Goal: Obtain resource: Find contact information

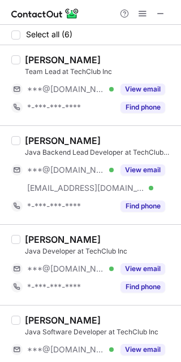
click at [34, 63] on div "Swati Sharma" at bounding box center [63, 59] width 76 height 11
copy div "Swati"
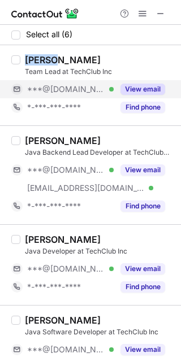
click at [141, 87] on button "View email" at bounding box center [142, 89] width 45 height 11
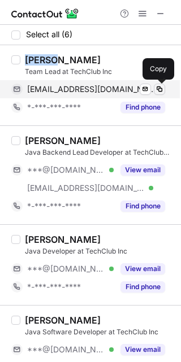
click at [159, 87] on span at bounding box center [159, 89] width 9 height 9
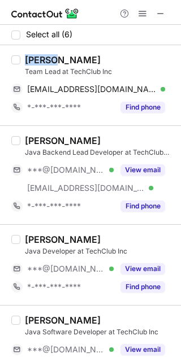
click at [51, 138] on div "Sundararajan Easwaran" at bounding box center [63, 140] width 76 height 11
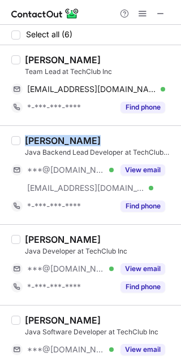
click at [51, 138] on div "Sundararajan Easwaran" at bounding box center [63, 140] width 76 height 11
copy div "Sundararajan"
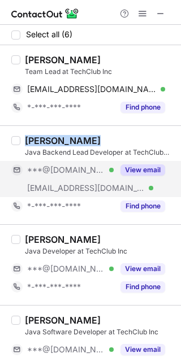
click at [143, 165] on button "View email" at bounding box center [142, 169] width 45 height 11
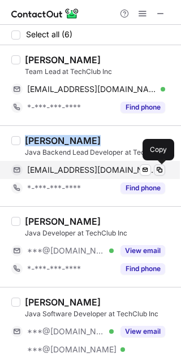
click at [155, 169] on span at bounding box center [159, 169] width 9 height 9
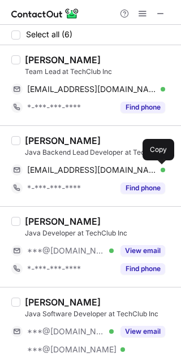
click at [37, 216] on div "Tejas Patel" at bounding box center [63, 221] width 76 height 11
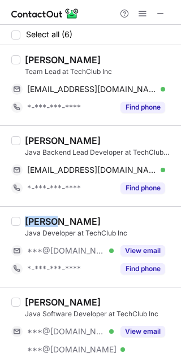
copy div "Tejas"
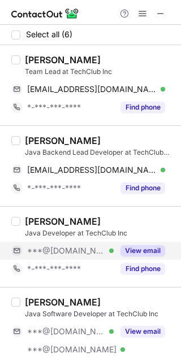
click at [139, 243] on div "View email" at bounding box center [138, 251] width 51 height 18
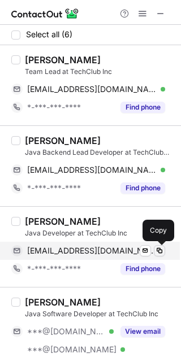
click at [159, 246] on span at bounding box center [159, 250] width 9 height 9
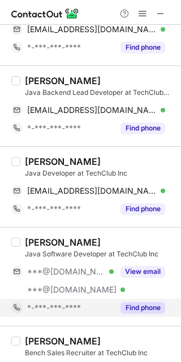
scroll to position [85, 0]
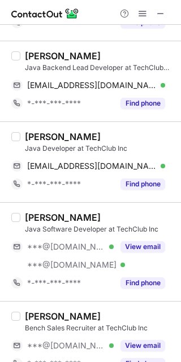
click at [53, 219] on div "Balakrishnan Thukkaraman" at bounding box center [63, 217] width 76 height 11
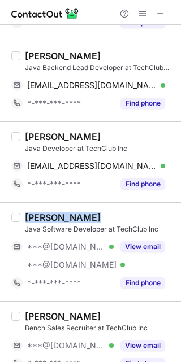
click at [54, 219] on div "Balakrishnan Thukkaraman" at bounding box center [63, 217] width 76 height 11
copy div "Balakrishnan"
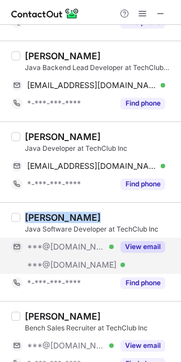
click at [143, 247] on button "View email" at bounding box center [142, 246] width 45 height 11
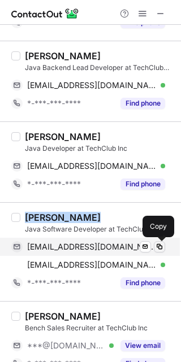
click at [158, 246] on span at bounding box center [159, 246] width 9 height 9
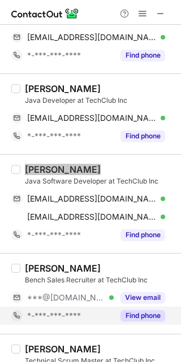
scroll to position [169, 0]
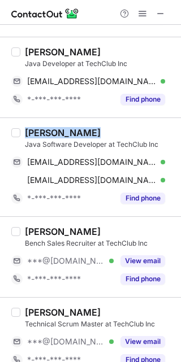
click at [38, 232] on div "Arjun Sonar" at bounding box center [63, 231] width 76 height 11
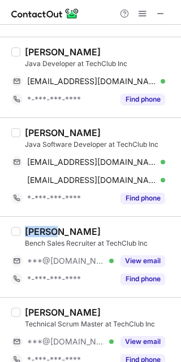
click at [38, 232] on div "Arjun Sonar" at bounding box center [63, 231] width 76 height 11
copy div "Arjun"
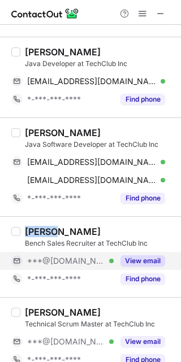
click at [156, 263] on button "View email" at bounding box center [142, 260] width 45 height 11
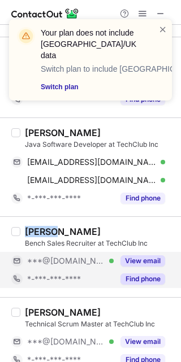
scroll to position [185, 0]
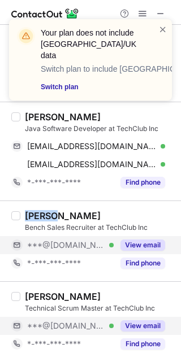
click at [145, 323] on button "View email" at bounding box center [142, 325] width 45 height 11
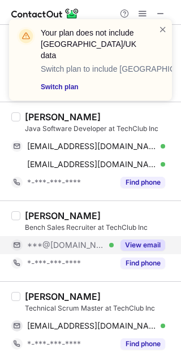
click at [40, 291] on div "Ashwin Sundar Sivagnanasambandan" at bounding box center [63, 296] width 76 height 11
copy div "Ashwin"
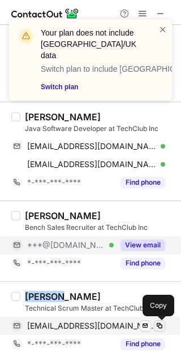
click at [164, 325] on button at bounding box center [159, 325] width 11 height 11
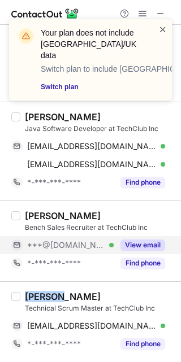
click at [164, 29] on span at bounding box center [162, 29] width 9 height 11
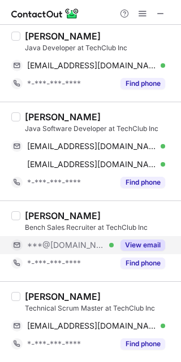
click at [164, 15] on div "Your plan does not include US/UK data Switch plan to include US/UK data Switch …" at bounding box center [90, 19] width 181 height 23
click at [160, 13] on span at bounding box center [160, 13] width 9 height 9
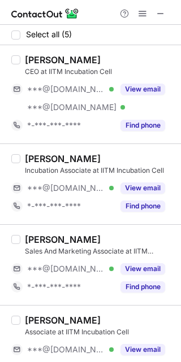
click at [47, 60] on div "Tamaswati Ghosh" at bounding box center [63, 59] width 76 height 11
copy div "Tamaswati"
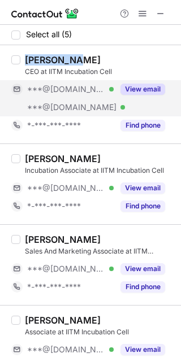
click at [145, 85] on button "View email" at bounding box center [142, 89] width 45 height 11
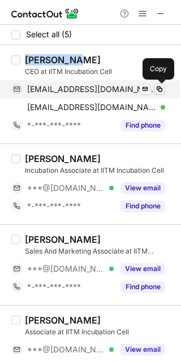
click at [158, 85] on span at bounding box center [159, 89] width 9 height 9
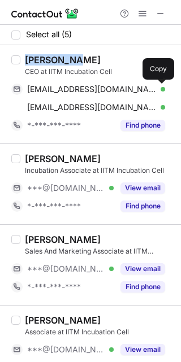
click at [40, 153] on div "Aditya Ganesh" at bounding box center [63, 158] width 76 height 11
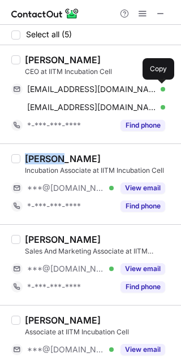
click at [40, 153] on div "Aditya Ganesh" at bounding box center [63, 158] width 76 height 11
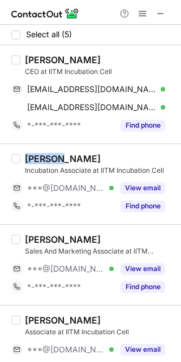
copy div "Aditya"
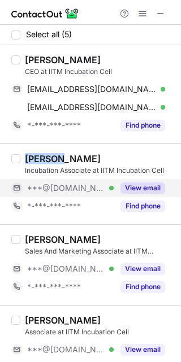
click at [143, 189] on button "View email" at bounding box center [142, 187] width 45 height 11
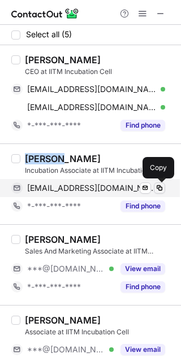
click at [159, 182] on button at bounding box center [159, 187] width 11 height 11
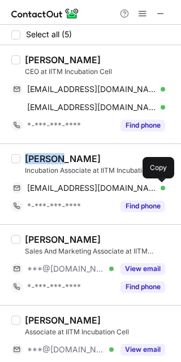
click at [43, 239] on div "Shiyam Sundar" at bounding box center [63, 239] width 76 height 11
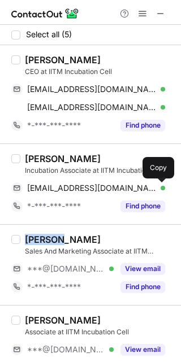
click at [43, 239] on div "Shiyam Sundar" at bounding box center [63, 239] width 76 height 11
copy div "Shiyam"
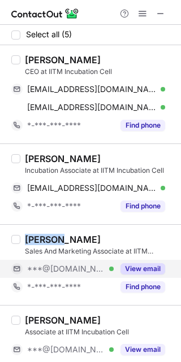
click at [162, 271] on button "View email" at bounding box center [142, 268] width 45 height 11
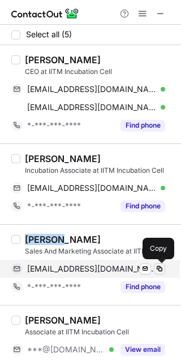
click at [159, 268] on span at bounding box center [159, 268] width 9 height 9
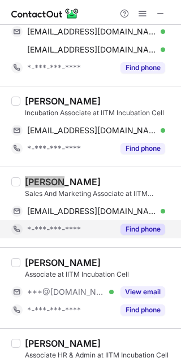
scroll to position [86, 0]
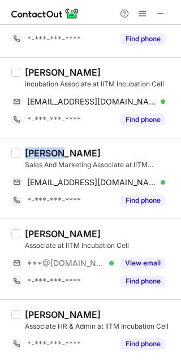
click at [41, 235] on div "Saurav Kumar Sahu" at bounding box center [63, 233] width 76 height 11
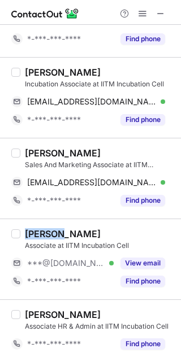
click at [41, 235] on div "Saurav Kumar Sahu" at bounding box center [63, 233] width 76 height 11
copy div "Saurav"
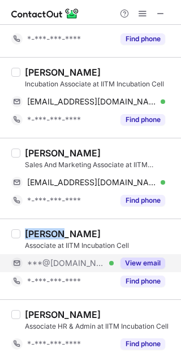
click at [134, 263] on button "View email" at bounding box center [142, 262] width 45 height 11
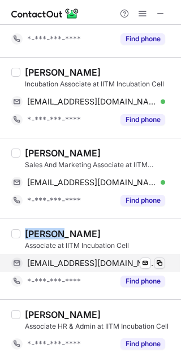
click at [158, 263] on span at bounding box center [159, 263] width 9 height 9
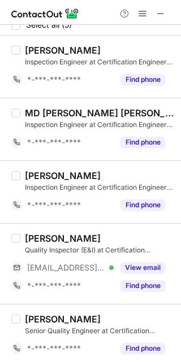
scroll to position [14, 0]
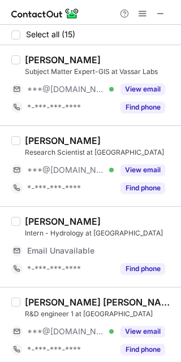
click at [29, 61] on div "[PERSON_NAME]" at bounding box center [63, 59] width 76 height 11
copy div "Dr"
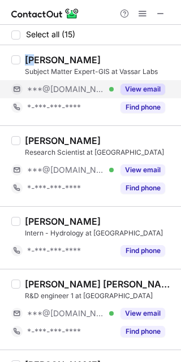
click at [145, 87] on button "View email" at bounding box center [142, 89] width 45 height 11
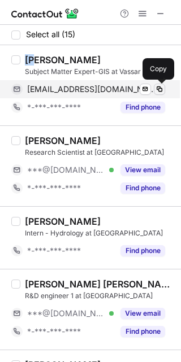
click at [158, 87] on span at bounding box center [159, 89] width 9 height 9
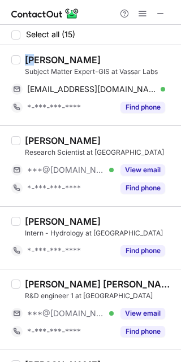
click at [41, 136] on div "Sahana Hegde" at bounding box center [63, 140] width 76 height 11
click at [40, 137] on div "Sahana Hegde" at bounding box center [63, 140] width 76 height 11
copy div "Sahana"
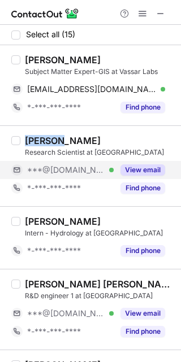
click at [129, 169] on button "View email" at bounding box center [142, 169] width 45 height 11
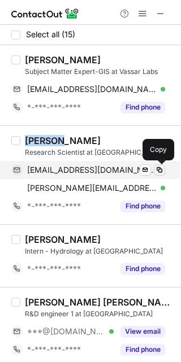
click at [159, 168] on span at bounding box center [159, 169] width 9 height 9
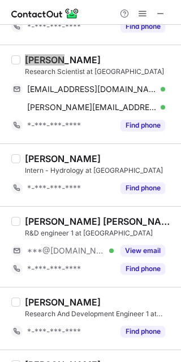
scroll to position [85, 0]
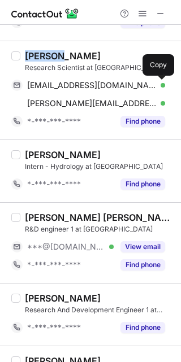
click at [41, 214] on div "Sankalp Ashish" at bounding box center [99, 217] width 149 height 11
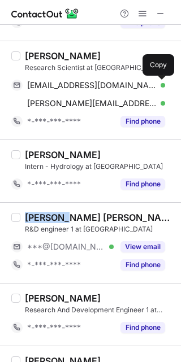
click at [41, 214] on div "Sankalp Ashish" at bounding box center [99, 217] width 149 height 11
copy div "Sankalp"
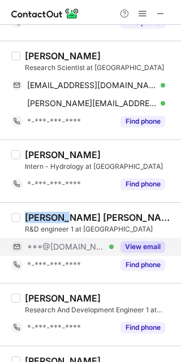
click at [142, 248] on button "View email" at bounding box center [142, 246] width 45 height 11
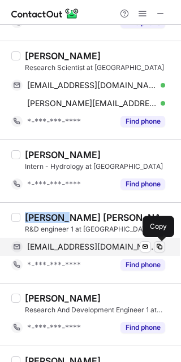
click at [163, 246] on span at bounding box center [159, 246] width 9 height 9
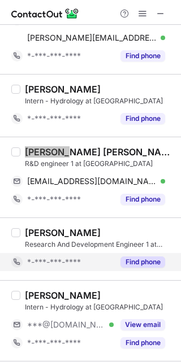
scroll to position [169, 0]
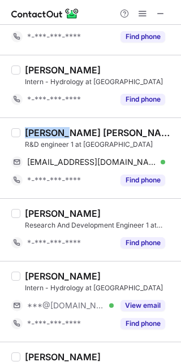
click at [37, 274] on div "Pavan G" at bounding box center [63, 275] width 76 height 11
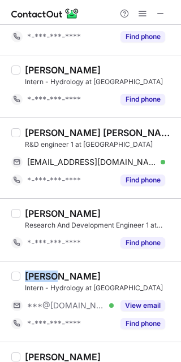
click at [37, 275] on div "Pavan G" at bounding box center [63, 275] width 76 height 11
copy div "Pavan"
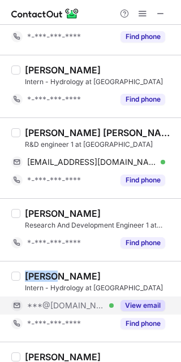
click at [154, 303] on button "View email" at bounding box center [142, 305] width 45 height 11
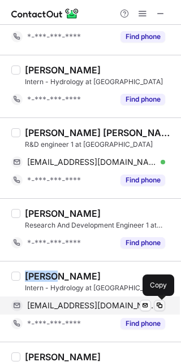
click at [160, 302] on span at bounding box center [159, 305] width 9 height 9
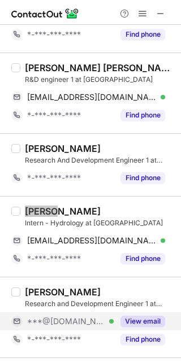
scroll to position [254, 0]
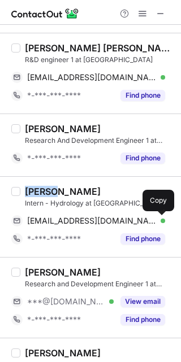
click at [40, 269] on div "Vinay Mada" at bounding box center [63, 271] width 76 height 11
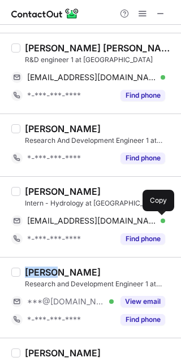
click at [40, 270] on div "Vinay Mada" at bounding box center [63, 271] width 76 height 11
copy div "Vinay"
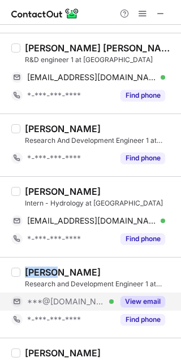
click at [156, 299] on button "View email" at bounding box center [142, 301] width 45 height 11
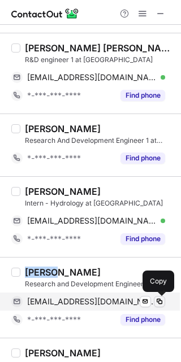
click at [161, 299] on span at bounding box center [159, 301] width 9 height 9
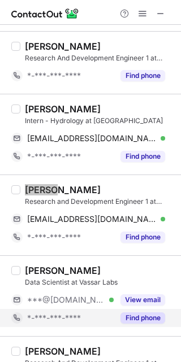
scroll to position [423, 0]
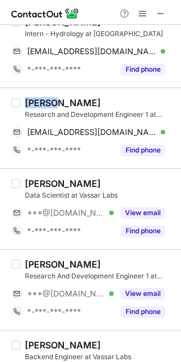
click at [37, 183] on div "Rajesh Desetti" at bounding box center [63, 183] width 76 height 11
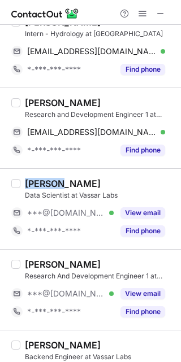
click at [37, 183] on div "Rajesh Desetti" at bounding box center [63, 183] width 76 height 11
copy div "Rajesh"
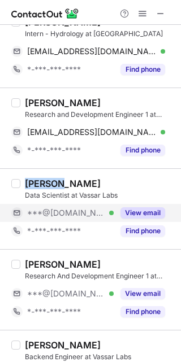
click at [151, 211] on button "View email" at bounding box center [142, 212] width 45 height 11
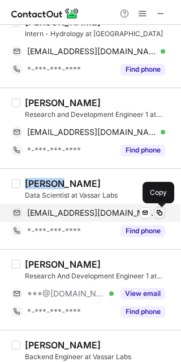
click at [162, 211] on span at bounding box center [159, 212] width 9 height 9
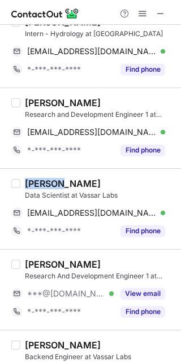
click at [45, 264] on div "Srinivas Dharpally" at bounding box center [63, 264] width 76 height 11
click at [44, 263] on div "Srinivas Dharpally" at bounding box center [63, 264] width 76 height 11
click at [43, 263] on div "Srinivas Dharpally" at bounding box center [63, 264] width 76 height 11
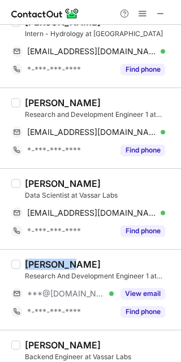
click at [43, 263] on div "Srinivas Dharpally" at bounding box center [63, 264] width 76 height 11
copy div "Srinivas"
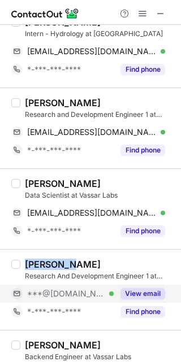
click at [145, 291] on button "View email" at bounding box center [142, 293] width 45 height 11
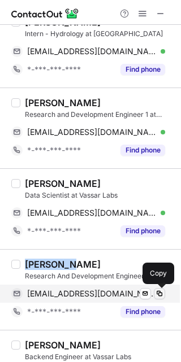
click at [161, 292] on span at bounding box center [159, 293] width 9 height 9
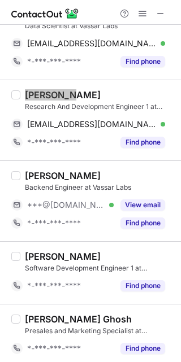
scroll to position [762, 0]
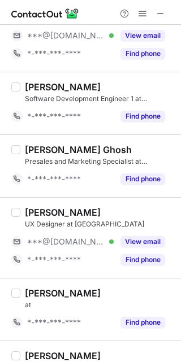
click at [40, 211] on div "Kundan Kumar" at bounding box center [63, 212] width 76 height 11
click at [39, 214] on div "Kundan Kumar" at bounding box center [63, 212] width 76 height 11
click at [39, 215] on div "Kundan Kumar" at bounding box center [63, 212] width 76 height 11
copy div "Kundan"
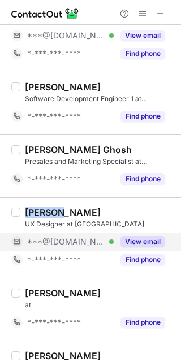
click at [156, 243] on button "View email" at bounding box center [142, 241] width 45 height 11
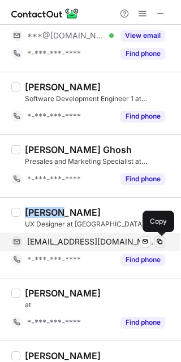
click at [162, 241] on span at bounding box center [159, 241] width 9 height 9
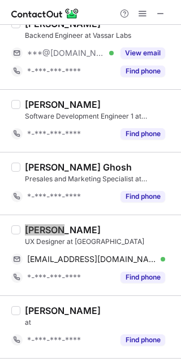
scroll to position [634, 0]
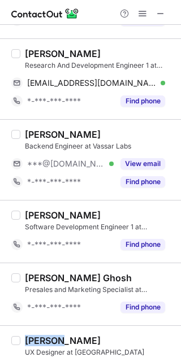
drag, startPoint x: 165, startPoint y: 17, endPoint x: 51, endPoint y: 21, distance: 114.1
click at [165, 17] on button at bounding box center [161, 14] width 14 height 14
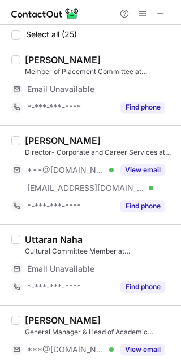
click at [30, 140] on div "[PERSON_NAME]" at bounding box center [63, 140] width 76 height 11
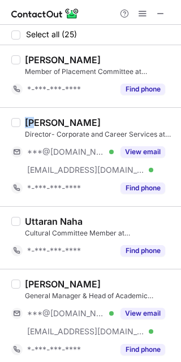
copy div "Dr"
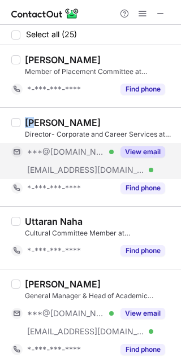
click at [146, 150] on button "View email" at bounding box center [142, 151] width 45 height 11
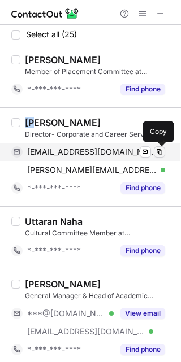
click at [157, 148] on span at bounding box center [159, 151] width 9 height 9
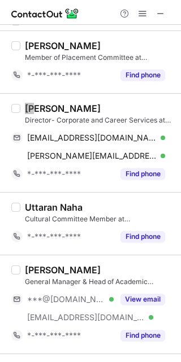
scroll to position [85, 0]
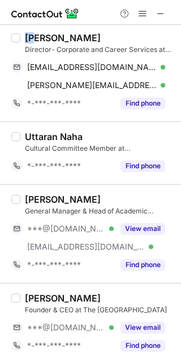
click at [39, 199] on div "[PERSON_NAME]" at bounding box center [63, 199] width 76 height 11
copy div "[PERSON_NAME]"
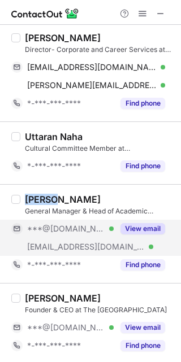
click at [134, 230] on button "View email" at bounding box center [142, 228] width 45 height 11
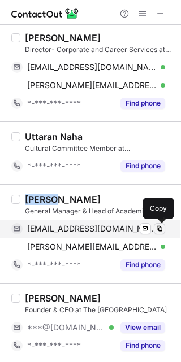
click at [158, 224] on span at bounding box center [159, 228] width 9 height 9
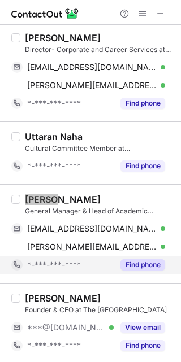
scroll to position [169, 0]
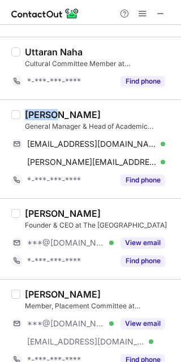
click at [33, 209] on div "Kiran K." at bounding box center [63, 213] width 76 height 11
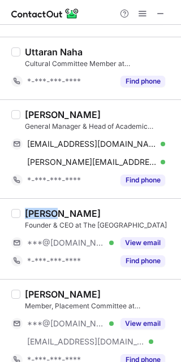
click at [33, 209] on div "Kiran K." at bounding box center [63, 213] width 76 height 11
copy div "Kiran"
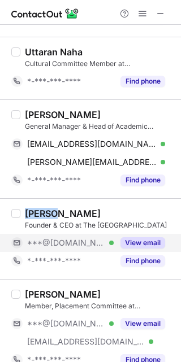
click at [137, 242] on button "View email" at bounding box center [142, 242] width 45 height 11
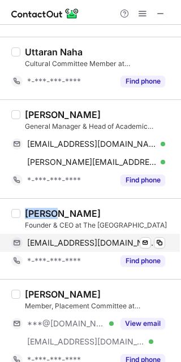
click at [159, 235] on div "kirankvknet@gmail.com Verified Send email Copy" at bounding box center [88, 243] width 154 height 18
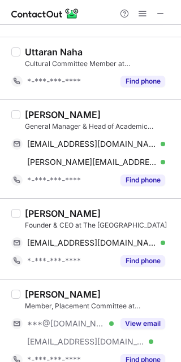
click at [38, 291] on div "Shardul Chawhan" at bounding box center [63, 293] width 76 height 11
copy div "Shardul"
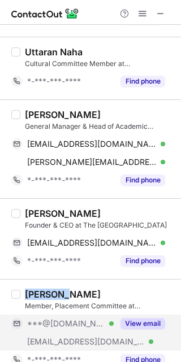
click at [148, 320] on button "View email" at bounding box center [142, 323] width 45 height 11
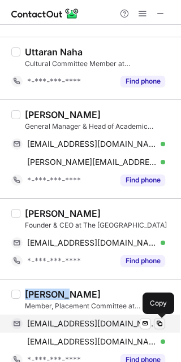
click at [158, 320] on span at bounding box center [159, 323] width 9 height 9
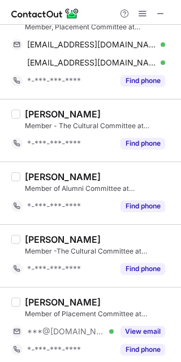
scroll to position [508, 0]
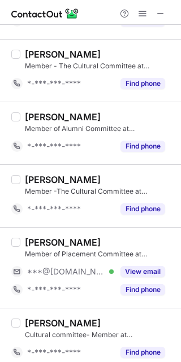
click at [32, 244] on div "Luv Singhal" at bounding box center [63, 242] width 76 height 11
copy div "Luv"
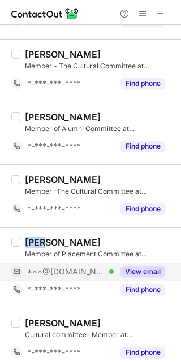
click at [139, 268] on button "View email" at bounding box center [142, 271] width 45 height 11
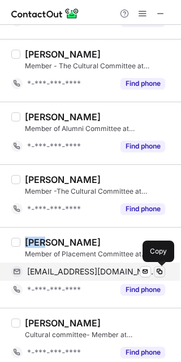
click at [155, 268] on span at bounding box center [159, 271] width 9 height 9
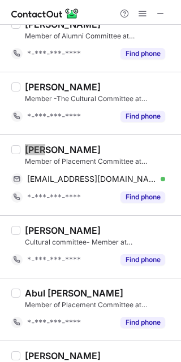
scroll to position [677, 0]
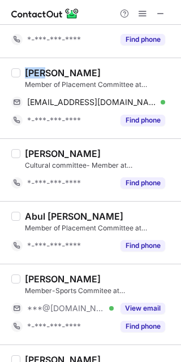
click at [37, 275] on div "Ayush Dikshit" at bounding box center [63, 278] width 76 height 11
copy div "Ayush"
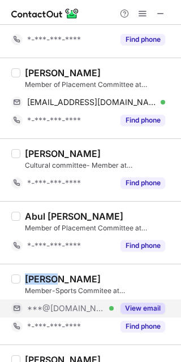
click at [148, 306] on button "View email" at bounding box center [142, 308] width 45 height 11
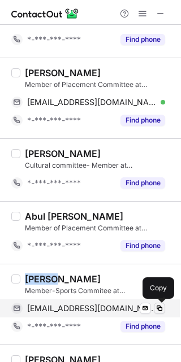
click at [156, 305] on span at bounding box center [159, 308] width 9 height 9
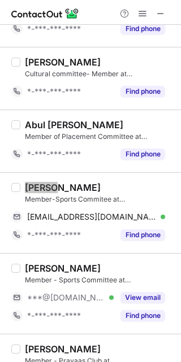
scroll to position [847, 0]
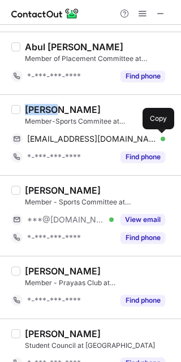
click at [45, 194] on div "Anurag Gupta" at bounding box center [63, 190] width 76 height 11
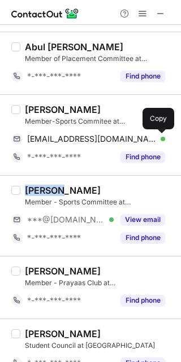
click at [45, 194] on div "Anurag Gupta" at bounding box center [63, 190] width 76 height 11
copy div "Anurag"
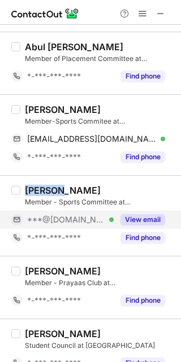
click at [155, 220] on button "View email" at bounding box center [142, 219] width 45 height 11
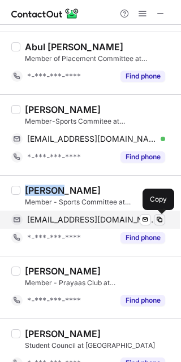
click at [160, 217] on span at bounding box center [159, 219] width 9 height 9
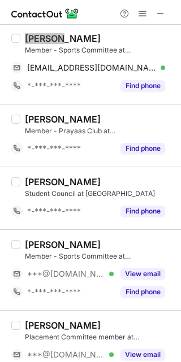
scroll to position [1016, 0]
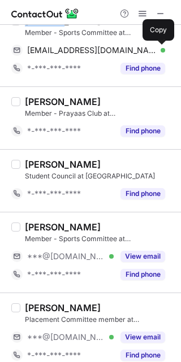
click at [47, 228] on div "Ashwini Bothra" at bounding box center [63, 226] width 76 height 11
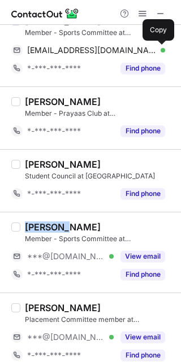
click at [47, 228] on div "Ashwini Bothra" at bounding box center [63, 226] width 76 height 11
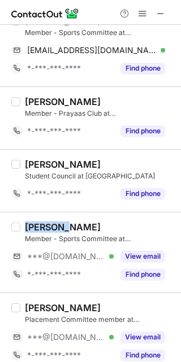
copy div "Ashwini"
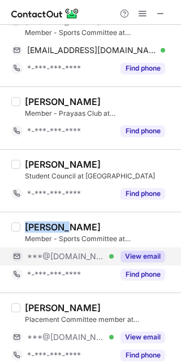
click at [148, 253] on button "View email" at bounding box center [142, 256] width 45 height 11
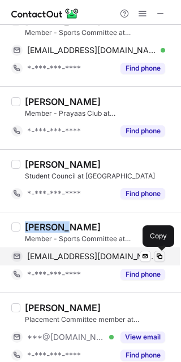
click at [159, 251] on button at bounding box center [159, 256] width 11 height 11
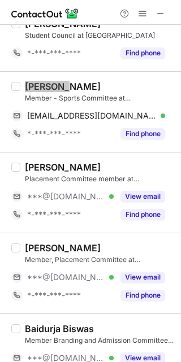
scroll to position [1186, 0]
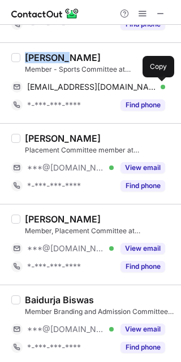
click at [43, 138] on div "Khushbu Gandhi" at bounding box center [63, 138] width 76 height 11
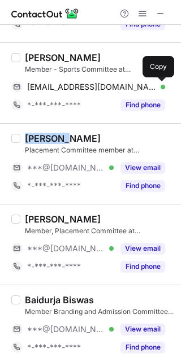
click at [43, 138] on div "Khushbu Gandhi" at bounding box center [63, 138] width 76 height 11
copy div "Khushbu"
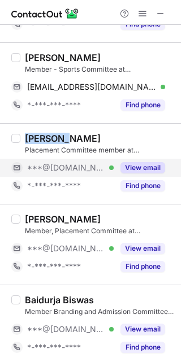
click at [141, 164] on button "View email" at bounding box center [142, 167] width 45 height 11
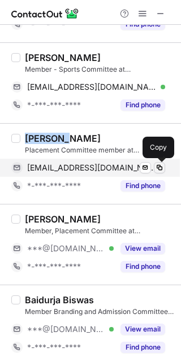
click at [159, 165] on span at bounding box center [159, 167] width 9 height 9
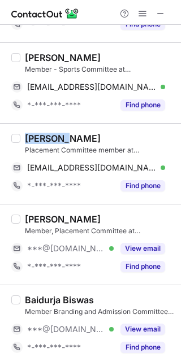
click at [42, 216] on div "Shreya Kothiyal" at bounding box center [63, 218] width 76 height 11
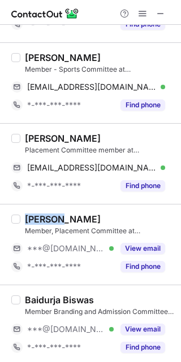
click at [42, 216] on div "Shreya Kothiyal" at bounding box center [63, 218] width 76 height 11
copy div "Shreya"
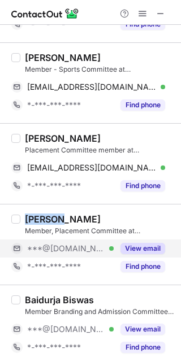
click at [141, 250] on button "View email" at bounding box center [142, 248] width 45 height 11
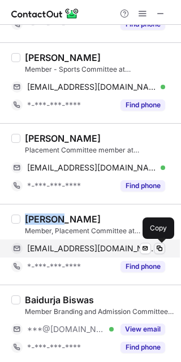
click at [161, 248] on span at bounding box center [159, 248] width 9 height 9
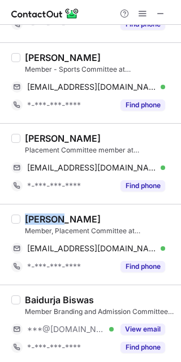
click at [42, 300] on div "Baidurja Biswas" at bounding box center [59, 299] width 69 height 11
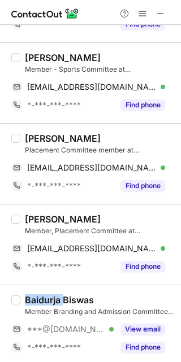
click at [42, 300] on div "Baidurja Biswas" at bounding box center [59, 299] width 69 height 11
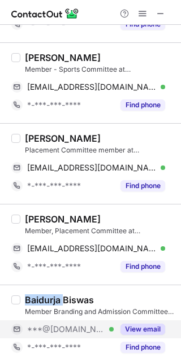
click at [154, 332] on button "View email" at bounding box center [142, 328] width 45 height 11
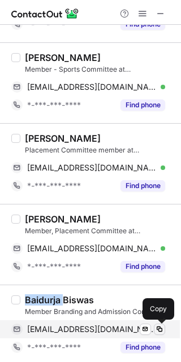
click at [159, 329] on span at bounding box center [159, 329] width 9 height 9
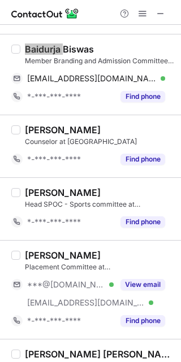
scroll to position [1524, 0]
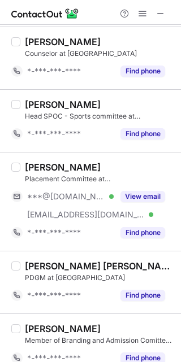
click at [37, 166] on div "Febin Francis Kavalakatt" at bounding box center [63, 166] width 76 height 11
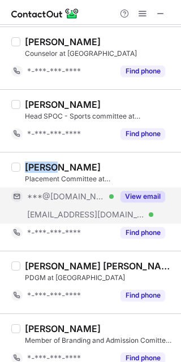
click at [131, 193] on button "View email" at bounding box center [142, 196] width 45 height 11
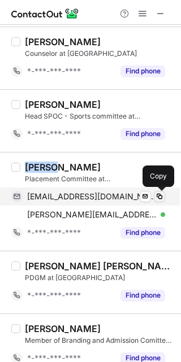
click at [159, 194] on span at bounding box center [159, 196] width 9 height 9
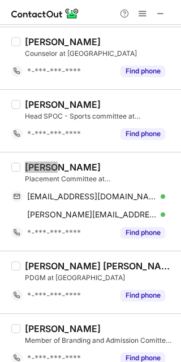
scroll to position [1538, 0]
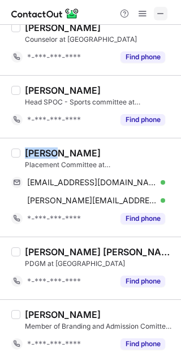
click at [161, 14] on span at bounding box center [160, 13] width 9 height 9
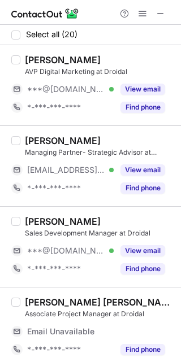
click at [56, 56] on div "[PERSON_NAME]" at bounding box center [63, 59] width 76 height 11
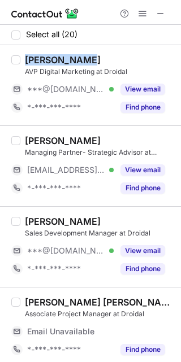
click at [56, 56] on div "[PERSON_NAME]" at bounding box center [63, 59] width 76 height 11
copy div "[PERSON_NAME]"
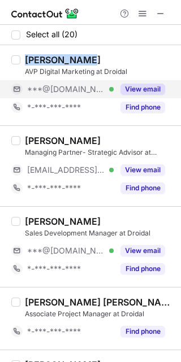
click at [155, 91] on button "View email" at bounding box center [142, 89] width 45 height 11
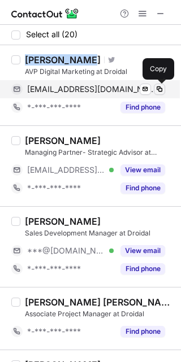
click at [159, 89] on span at bounding box center [159, 89] width 9 height 9
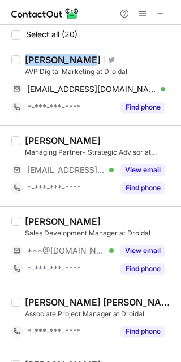
click at [39, 218] on div "[PERSON_NAME]" at bounding box center [63, 221] width 76 height 11
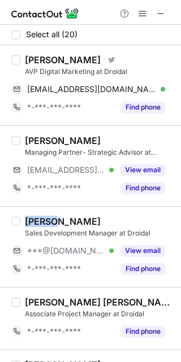
click at [39, 218] on div "[PERSON_NAME]" at bounding box center [63, 221] width 76 height 11
copy div "[PERSON_NAME]"
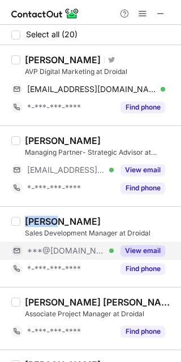
click at [137, 245] on button "View email" at bounding box center [142, 250] width 45 height 11
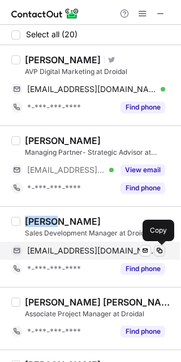
click at [163, 247] on span at bounding box center [159, 250] width 9 height 9
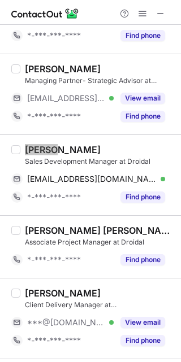
scroll to position [169, 0]
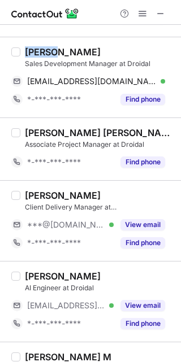
click at [47, 193] on div "[PERSON_NAME]" at bounding box center [63, 195] width 76 height 11
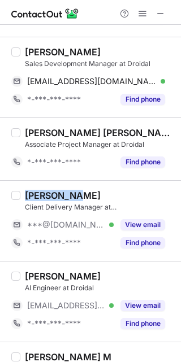
click at [47, 193] on div "[PERSON_NAME]" at bounding box center [63, 195] width 76 height 11
copy div "Barathraj"
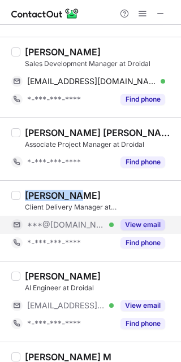
click at [156, 224] on button "View email" at bounding box center [142, 224] width 45 height 11
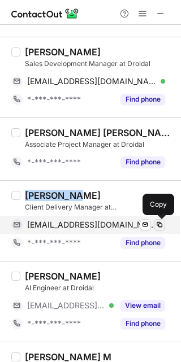
click at [160, 221] on span at bounding box center [159, 224] width 9 height 9
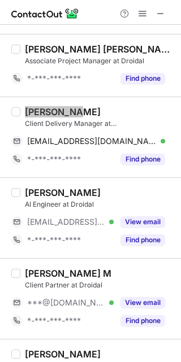
scroll to position [339, 0]
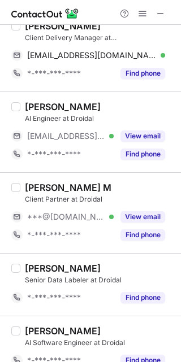
click at [47, 186] on div "Devikala M" at bounding box center [68, 187] width 86 height 11
click at [44, 186] on div "Devikala M" at bounding box center [68, 187] width 86 height 11
copy div "Devikala"
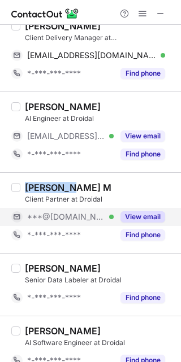
click at [145, 216] on button "View email" at bounding box center [142, 216] width 45 height 11
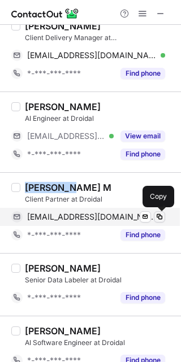
click at [159, 216] on span at bounding box center [159, 216] width 9 height 9
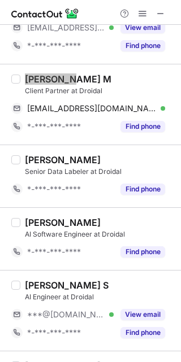
scroll to position [508, 0]
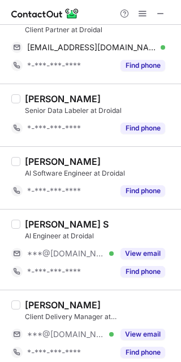
click at [41, 220] on div "SAKTHI MAGESHWARI S" at bounding box center [67, 223] width 84 height 11
copy div "SAKTHI"
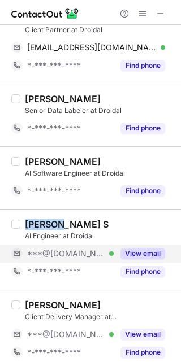
click at [139, 251] on button "View email" at bounding box center [142, 253] width 45 height 11
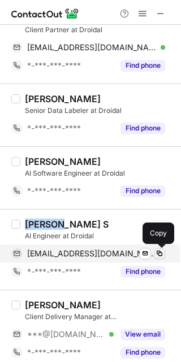
click at [156, 252] on span at bounding box center [159, 253] width 9 height 9
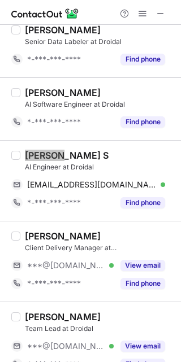
scroll to position [593, 0]
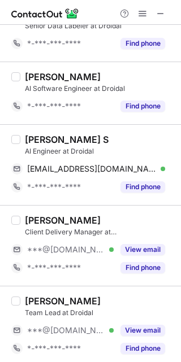
click at [42, 220] on div "Sundar K" at bounding box center [63, 220] width 76 height 11
copy div "Sundar"
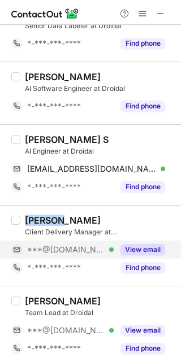
click at [142, 248] on button "View email" at bounding box center [142, 249] width 45 height 11
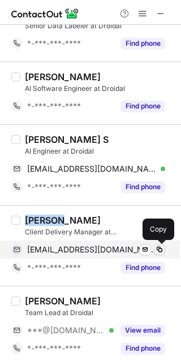
click at [161, 245] on span at bounding box center [159, 249] width 9 height 9
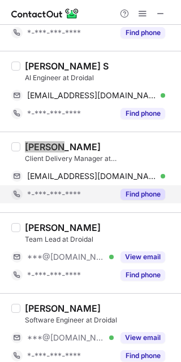
scroll to position [762, 0]
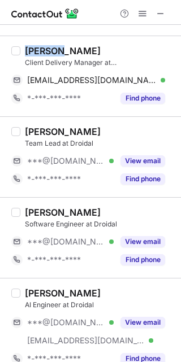
click at [45, 130] on div "Kaarthik Natchimuthu" at bounding box center [63, 131] width 76 height 11
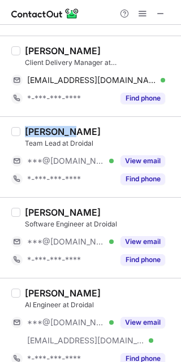
click at [45, 130] on div "Kaarthik Natchimuthu" at bounding box center [63, 131] width 76 height 11
copy div "Kaarthik"
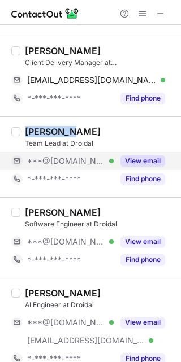
click at [138, 160] on button "View email" at bounding box center [142, 160] width 45 height 11
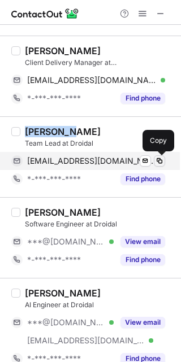
click at [161, 157] on span at bounding box center [159, 160] width 9 height 9
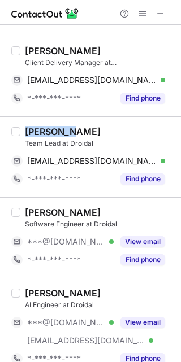
click at [35, 212] on div "Aarthi Vijayakumar" at bounding box center [63, 212] width 76 height 11
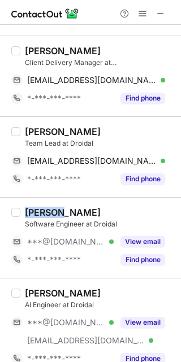
click at [35, 211] on div "Aarthi Vijayakumar" at bounding box center [63, 212] width 76 height 11
copy div "Aarthi"
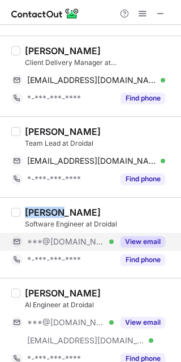
click at [132, 241] on button "View email" at bounding box center [142, 241] width 45 height 11
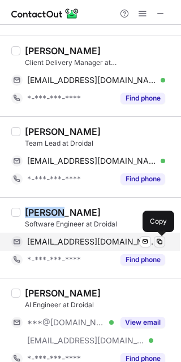
click at [159, 240] on span at bounding box center [159, 241] width 9 height 9
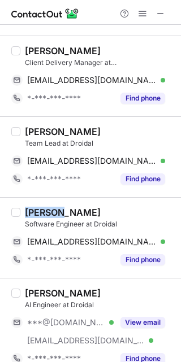
click at [45, 288] on div "SAKTHI SWARNA" at bounding box center [63, 292] width 76 height 11
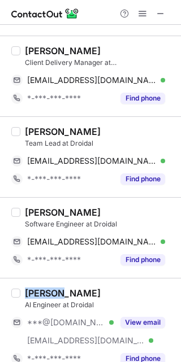
click at [45, 289] on div "SAKTHI SWARNA" at bounding box center [63, 292] width 76 height 11
copy div "SAKTHI"
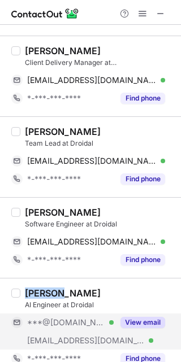
click at [148, 323] on button "View email" at bounding box center [142, 322] width 45 height 11
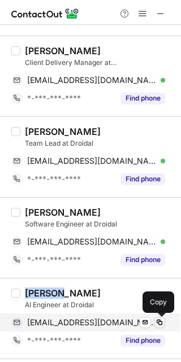
click at [157, 320] on span at bounding box center [159, 322] width 9 height 9
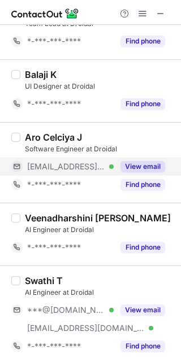
scroll to position [1207, 0]
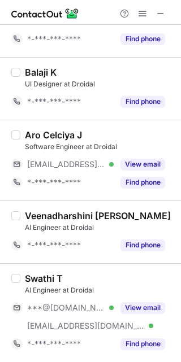
click at [41, 281] on div "Swathi T" at bounding box center [44, 278] width 38 height 11
copy div "Swathi"
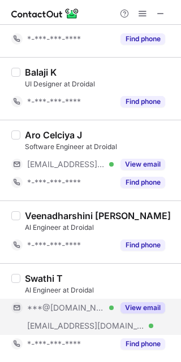
click at [156, 314] on div "View email" at bounding box center [138, 308] width 51 height 18
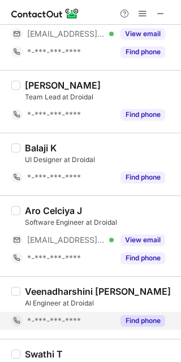
scroll to position [1189, 0]
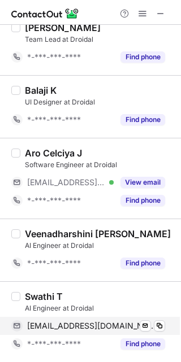
click at [164, 323] on button at bounding box center [159, 325] width 11 height 11
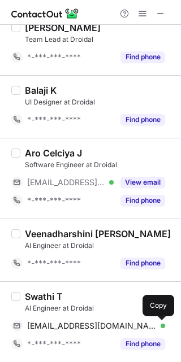
drag, startPoint x: 159, startPoint y: 14, endPoint x: 7, endPoint y: 25, distance: 151.8
click at [159, 14] on span at bounding box center [160, 13] width 9 height 9
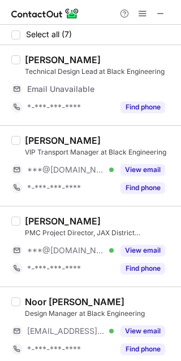
click at [34, 138] on div "[PERSON_NAME]" at bounding box center [63, 140] width 76 height 11
copy div "Fidan"
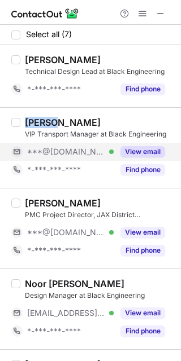
click at [155, 152] on button "View email" at bounding box center [142, 151] width 45 height 11
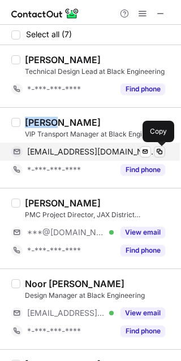
click at [158, 150] on span at bounding box center [159, 151] width 9 height 9
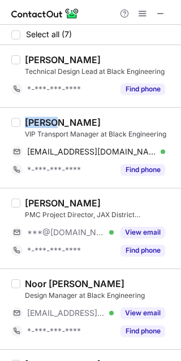
click at [36, 202] on div "[PERSON_NAME]" at bounding box center [63, 203] width 76 height 11
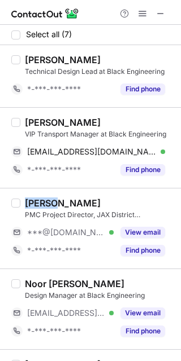
click at [36, 202] on div "Paolo Mazzara" at bounding box center [63, 203] width 76 height 11
copy div "Paolo"
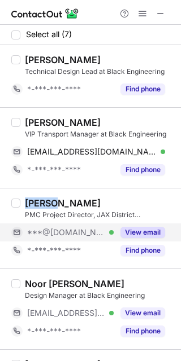
click at [143, 235] on button "View email" at bounding box center [142, 232] width 45 height 11
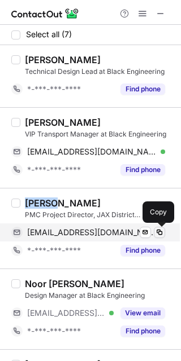
click at [161, 228] on span at bounding box center [159, 232] width 9 height 9
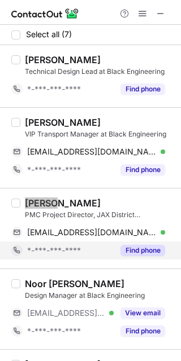
scroll to position [150, 0]
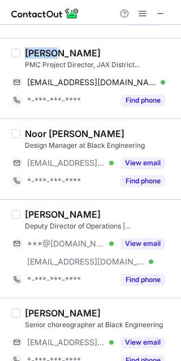
click at [46, 213] on div "Subhan Atakishiyev" at bounding box center [63, 214] width 76 height 11
click at [45, 215] on div "Subhan Atakishiyev" at bounding box center [63, 214] width 76 height 11
click at [45, 214] on div "Subhan Atakishiyev" at bounding box center [63, 214] width 76 height 11
click at [45, 212] on div "Subhan Atakishiyev" at bounding box center [63, 214] width 76 height 11
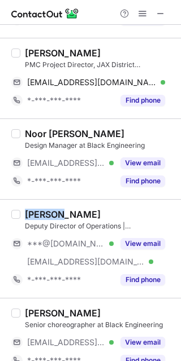
click at [45, 212] on div "Subhan Atakishiyev" at bounding box center [63, 214] width 76 height 11
copy div "Subhan"
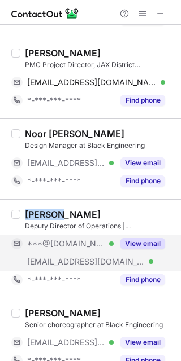
click at [148, 239] on button "View email" at bounding box center [142, 243] width 45 height 11
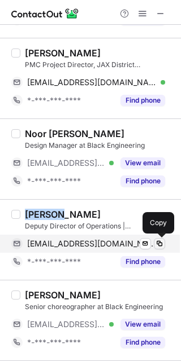
click at [158, 245] on span at bounding box center [159, 243] width 9 height 9
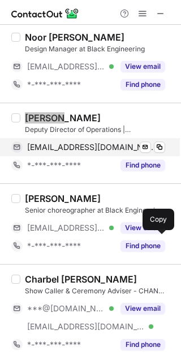
scroll to position [248, 0]
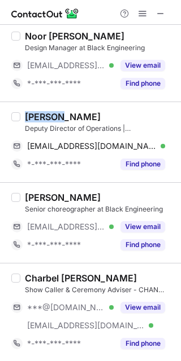
click at [43, 278] on div "Charbel Antonio Karam" at bounding box center [81, 278] width 112 height 11
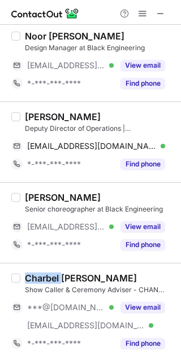
click at [43, 278] on div "Charbel Antonio Karam" at bounding box center [81, 278] width 112 height 11
copy div "Charbel"
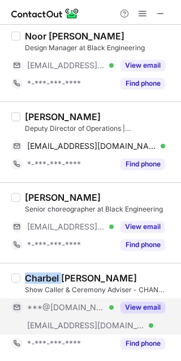
click at [153, 309] on button "View email" at bounding box center [142, 307] width 45 height 11
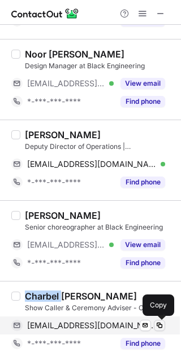
click at [158, 322] on span at bounding box center [159, 325] width 9 height 9
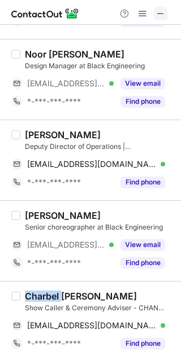
click at [161, 14] on span at bounding box center [160, 13] width 9 height 9
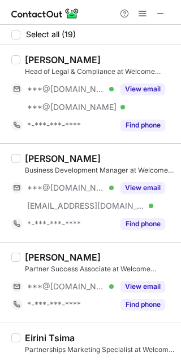
click at [43, 62] on div "[PERSON_NAME]" at bounding box center [63, 59] width 76 height 11
copy div "[PERSON_NAME]"
click at [38, 159] on div "[PERSON_NAME]" at bounding box center [63, 158] width 76 height 11
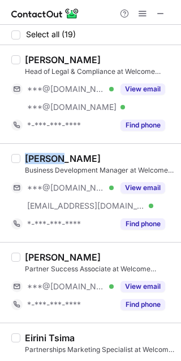
copy div "Marios"
click at [41, 59] on div "[PERSON_NAME]" at bounding box center [63, 59] width 76 height 11
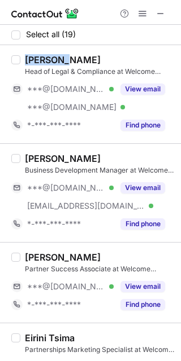
click at [41, 59] on div "[PERSON_NAME]" at bounding box center [63, 59] width 76 height 11
copy div "[PERSON_NAME]"
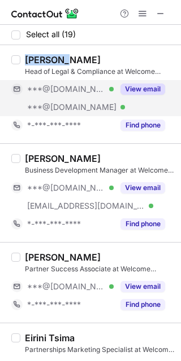
click at [142, 88] on button "View email" at bounding box center [142, 89] width 45 height 11
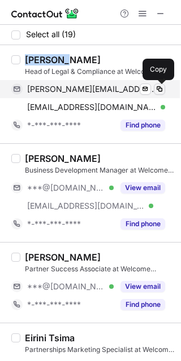
click at [160, 87] on span at bounding box center [159, 89] width 9 height 9
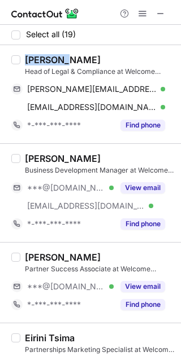
click at [40, 160] on div "[PERSON_NAME]" at bounding box center [63, 158] width 76 height 11
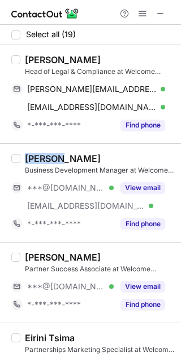
click at [40, 160] on div "[PERSON_NAME]" at bounding box center [63, 158] width 76 height 11
copy div "Marios"
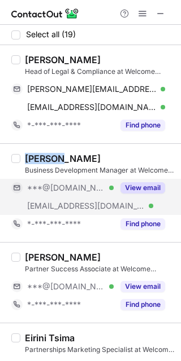
click at [145, 189] on button "View email" at bounding box center [142, 187] width 45 height 11
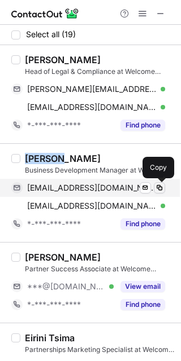
click at [163, 186] on span at bounding box center [159, 187] width 9 height 9
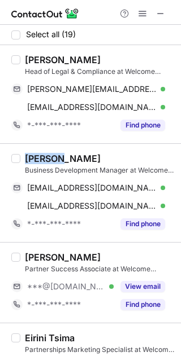
click at [49, 257] on div "[PERSON_NAME]" at bounding box center [63, 257] width 76 height 11
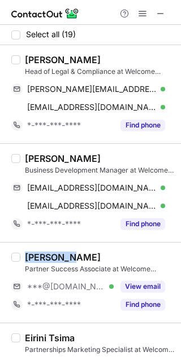
click at [49, 257] on div "[PERSON_NAME]" at bounding box center [63, 257] width 76 height 11
copy div "[PERSON_NAME]"
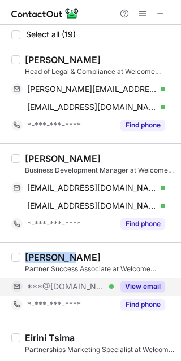
click at [145, 285] on button "View email" at bounding box center [142, 286] width 45 height 11
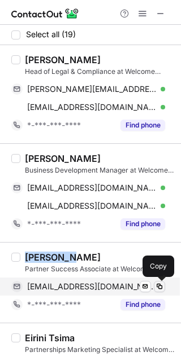
click at [158, 283] on span at bounding box center [159, 286] width 9 height 9
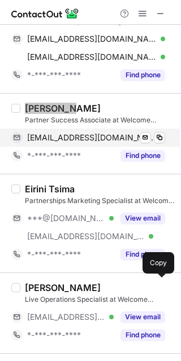
scroll to position [150, 0]
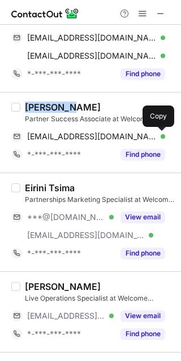
click at [30, 183] on div "Eirini Tsima" at bounding box center [50, 187] width 50 height 11
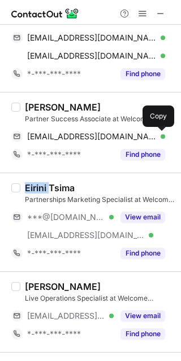
click at [30, 183] on div "Eirini Tsima" at bounding box center [50, 187] width 50 height 11
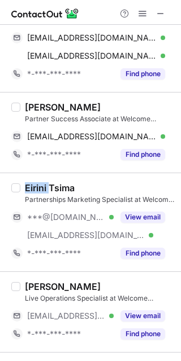
copy div "Eirini"
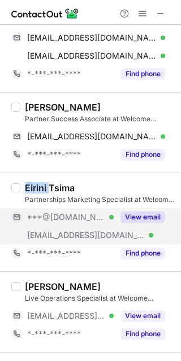
click at [135, 213] on button "View email" at bounding box center [142, 217] width 45 height 11
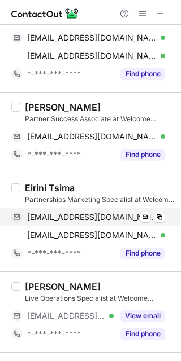
click at [165, 215] on div "[EMAIL_ADDRESS][DOMAIN_NAME] Verified Send email Copy" at bounding box center [88, 217] width 154 height 18
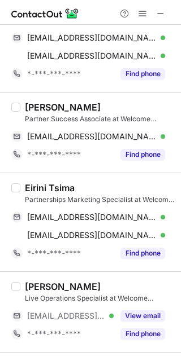
scroll to position [301, 0]
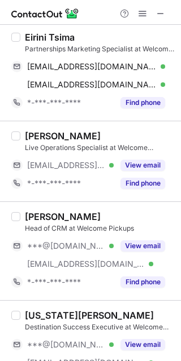
click at [47, 216] on div "Antonia Katsakiori" at bounding box center [63, 216] width 76 height 11
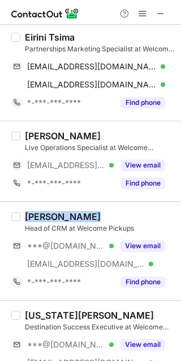
click at [47, 216] on div "Antonia Katsakiori" at bounding box center [63, 216] width 76 height 11
click at [47, 214] on div "Antonia Katsakiori" at bounding box center [63, 216] width 76 height 11
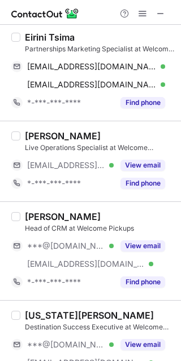
click at [47, 213] on div "Antonia Katsakiori" at bounding box center [63, 216] width 76 height 11
copy div "Antonia"
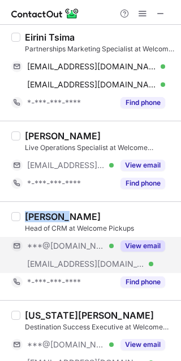
click at [139, 240] on button "View email" at bounding box center [142, 245] width 45 height 11
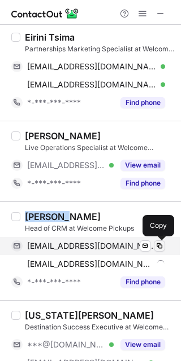
click at [160, 240] on button at bounding box center [159, 245] width 11 height 11
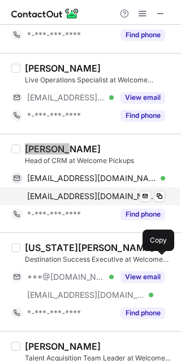
scroll to position [376, 0]
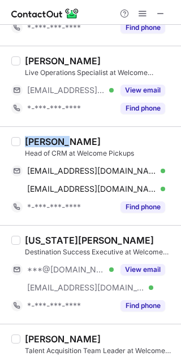
click at [46, 237] on div "Georgia Bakali" at bounding box center [89, 240] width 129 height 11
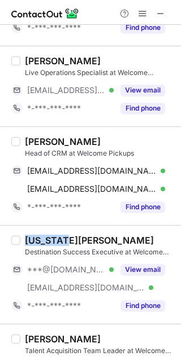
click at [46, 237] on div "Georgia Bakali" at bounding box center [89, 240] width 129 height 11
copy div "Georgia"
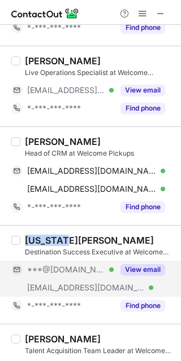
click at [151, 269] on button "View email" at bounding box center [142, 269] width 45 height 11
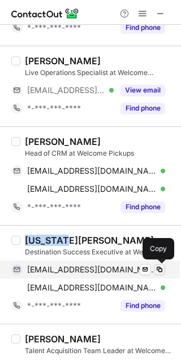
click at [163, 265] on span at bounding box center [159, 269] width 9 height 9
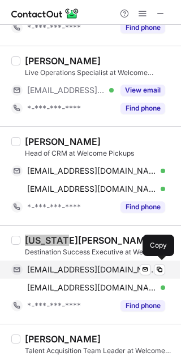
scroll to position [527, 0]
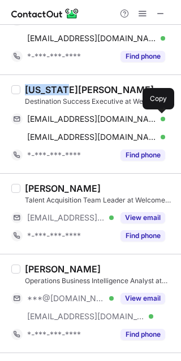
click at [38, 269] on div "Charis Charalampidi" at bounding box center [63, 269] width 76 height 11
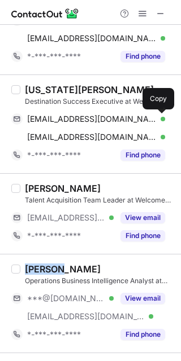
click at [38, 269] on div "Charis Charalampidi" at bounding box center [63, 269] width 76 height 11
copy div "Charis"
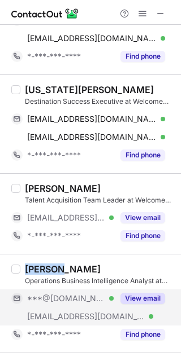
click at [161, 295] on button "View email" at bounding box center [142, 298] width 45 height 11
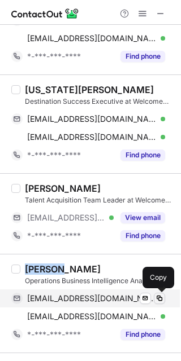
click at [163, 295] on span at bounding box center [159, 298] width 9 height 9
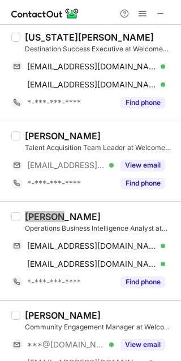
scroll to position [602, 0]
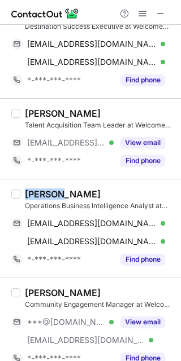
click at [50, 287] on div "Apostolos Voulgaridis" at bounding box center [63, 292] width 76 height 11
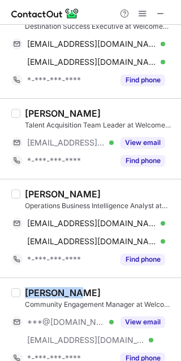
click at [50, 287] on div "Apostolos Voulgaridis" at bounding box center [63, 292] width 76 height 11
copy div "Apostolos"
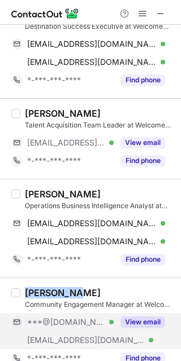
click at [164, 320] on button "View email" at bounding box center [142, 322] width 45 height 11
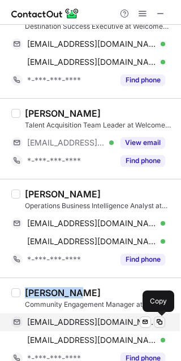
click at [163, 320] on span at bounding box center [159, 322] width 9 height 9
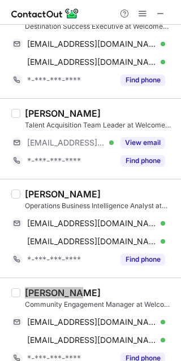
scroll to position [828, 0]
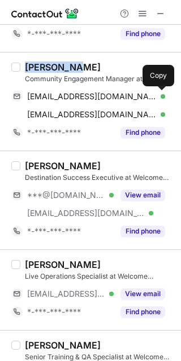
click at [45, 163] on div "Kristina Pavlov" at bounding box center [63, 165] width 76 height 11
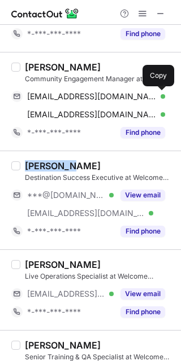
click at [45, 163] on div "Kristina Pavlov" at bounding box center [63, 165] width 76 height 11
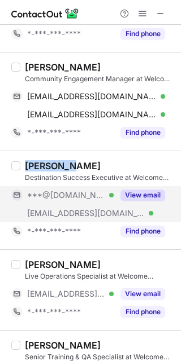
click at [143, 193] on button "View email" at bounding box center [142, 195] width 45 height 11
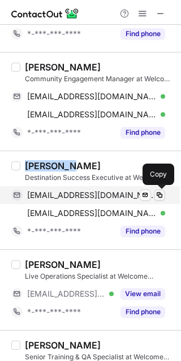
click at [156, 193] on span at bounding box center [159, 195] width 9 height 9
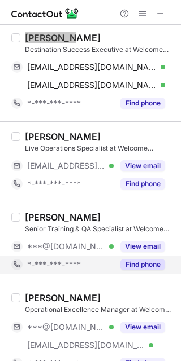
scroll to position [978, 0]
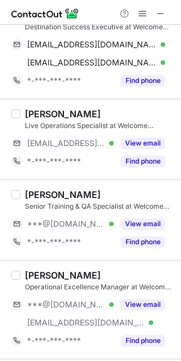
click at [34, 274] on div "Maria Rakka" at bounding box center [63, 275] width 76 height 11
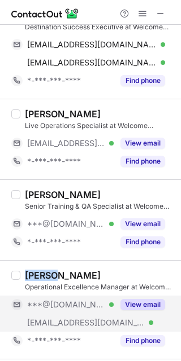
click at [153, 303] on button "View email" at bounding box center [142, 304] width 45 height 11
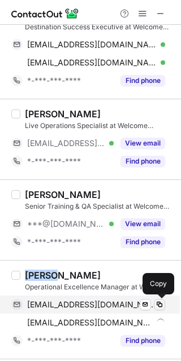
click at [158, 305] on span at bounding box center [159, 304] width 9 height 9
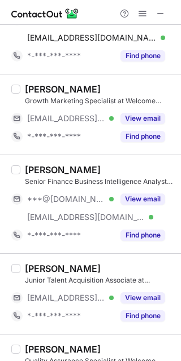
scroll to position [1279, 0]
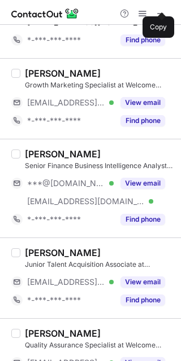
click at [31, 153] on div "Ilias Xenogiannis" at bounding box center [63, 153] width 76 height 11
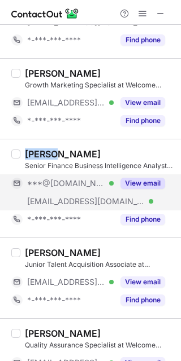
click at [135, 180] on button "View email" at bounding box center [142, 183] width 45 height 11
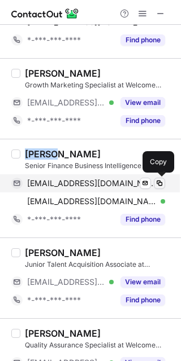
click at [159, 181] on span at bounding box center [159, 183] width 9 height 9
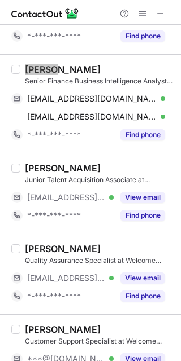
scroll to position [1414, 0]
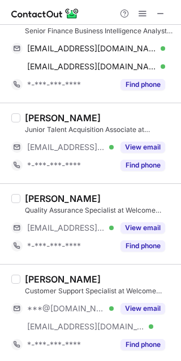
click at [38, 277] on div "Maria Ntanou" at bounding box center [63, 279] width 76 height 11
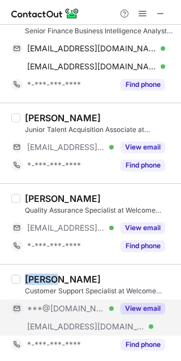
click at [150, 300] on div "View email" at bounding box center [138, 309] width 51 height 18
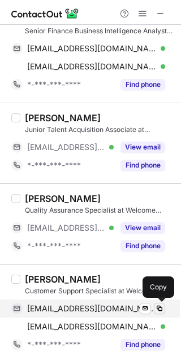
click at [159, 308] on span at bounding box center [159, 308] width 9 height 9
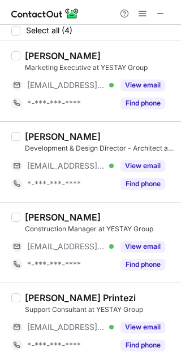
scroll to position [6, 0]
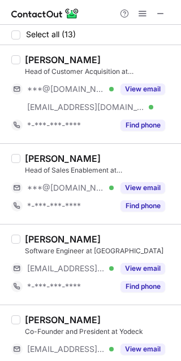
click at [31, 57] on div "Elias Filis" at bounding box center [63, 59] width 76 height 11
copy div "Elias"
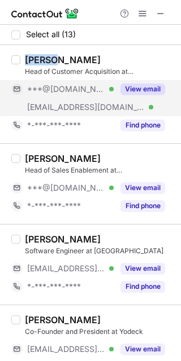
click at [154, 86] on button "View email" at bounding box center [142, 89] width 45 height 11
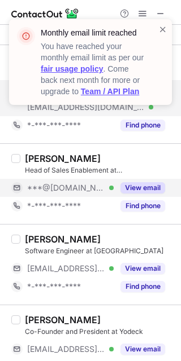
click at [144, 189] on button "View email" at bounding box center [142, 187] width 45 height 11
click at [144, 190] on button "View email" at bounding box center [142, 187] width 45 height 11
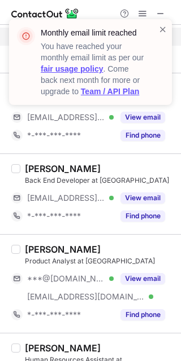
scroll to position [822, 0]
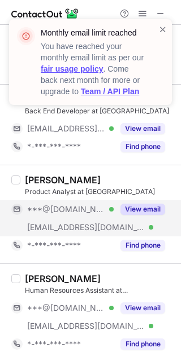
click at [151, 210] on button "View email" at bounding box center [142, 209] width 45 height 11
click at [160, 11] on div "Monthly email limit reached You have reached your monthly email limit as per ou…" at bounding box center [90, 66] width 181 height 117
click at [164, 25] on span at bounding box center [162, 29] width 9 height 11
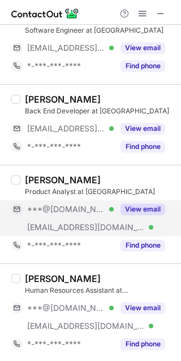
click at [145, 211] on button "View email" at bounding box center [142, 209] width 45 height 11
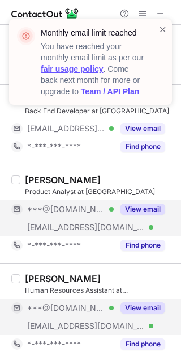
click at [141, 305] on button "View email" at bounding box center [142, 308] width 45 height 11
click at [166, 29] on span at bounding box center [162, 29] width 9 height 11
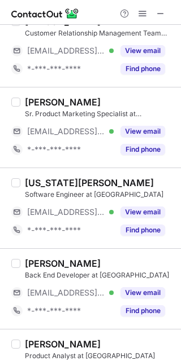
scroll to position [596, 0]
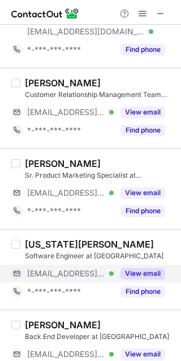
click at [139, 270] on button "View email" at bounding box center [142, 273] width 45 height 11
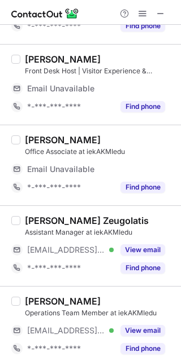
scroll to position [301, 0]
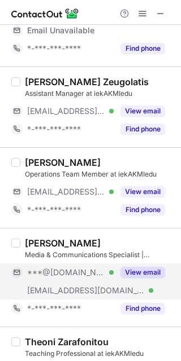
click at [146, 270] on button "View email" at bounding box center [142, 272] width 45 height 11
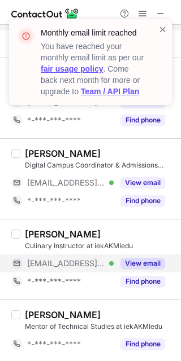
scroll to position [308, 0]
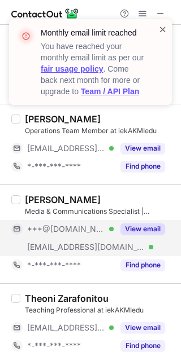
click at [162, 25] on span at bounding box center [162, 29] width 9 height 11
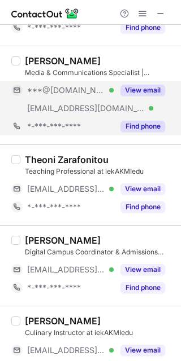
scroll to position [459, 0]
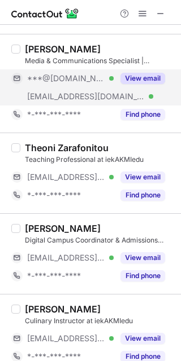
click at [149, 77] on button "View email" at bounding box center [142, 78] width 45 height 11
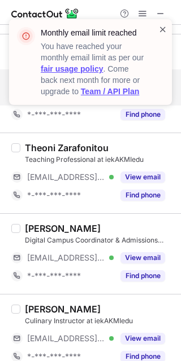
click at [162, 29] on span at bounding box center [162, 29] width 9 height 11
